Goal: Find contact information: Find contact information

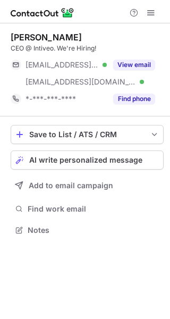
scroll to position [222, 170]
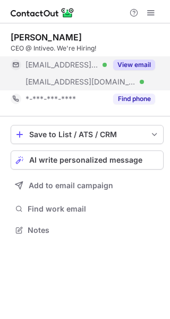
click at [139, 61] on button "View email" at bounding box center [134, 65] width 42 height 11
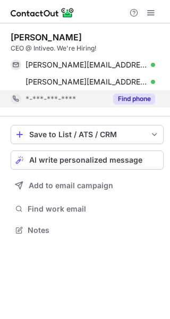
click at [139, 101] on button "Find phone" at bounding box center [134, 99] width 42 height 11
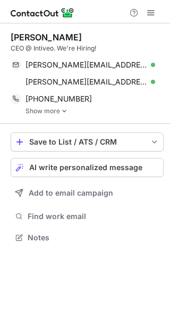
scroll to position [230, 170]
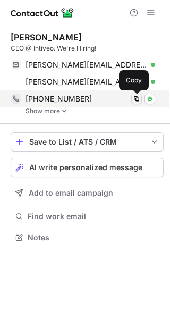
click at [137, 101] on span at bounding box center [137, 99] width 9 height 9
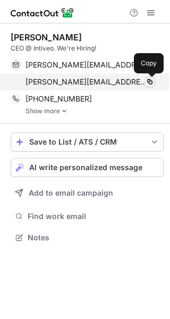
click at [150, 82] on span at bounding box center [150, 82] width 9 height 9
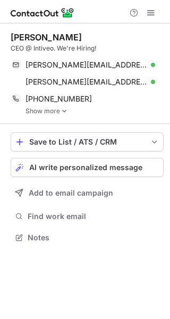
scroll to position [230, 170]
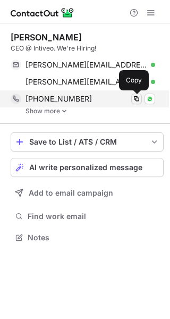
click at [136, 98] on span at bounding box center [137, 99] width 9 height 9
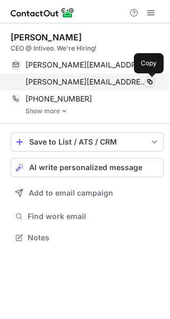
click at [151, 81] on span at bounding box center [150, 82] width 9 height 9
